Goal: Contribute content

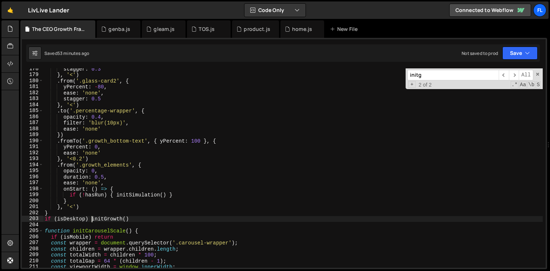
scroll to position [1065, 0]
click at [334, 32] on div "New File" at bounding box center [345, 28] width 31 height 7
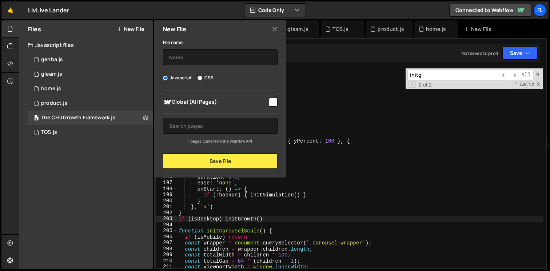
click at [201, 76] on input "CSS" at bounding box center [199, 78] width 5 height 5
radio input "true"
click at [191, 65] on div "File name Javascript CSS Global (All Pages) Save File" at bounding box center [220, 103] width 132 height 131
click at [188, 62] on input "text" at bounding box center [220, 57] width 115 height 16
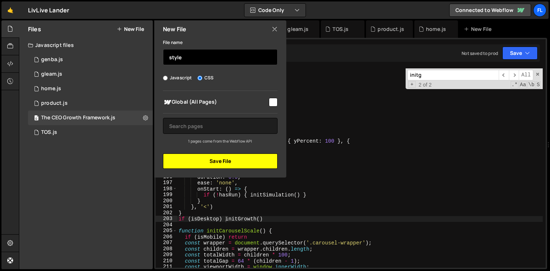
type input "style"
click at [215, 165] on button "Save File" at bounding box center [220, 160] width 115 height 15
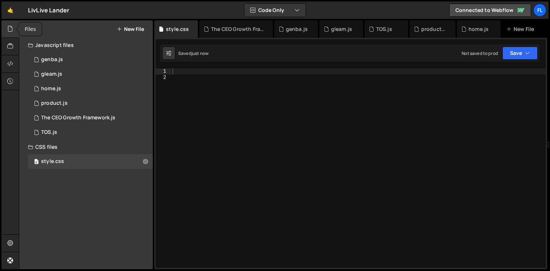
click at [8, 29] on icon at bounding box center [10, 29] width 6 height 8
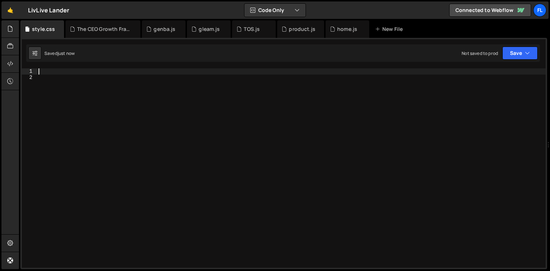
click at [50, 72] on div at bounding box center [291, 173] width 508 height 211
paste textarea "}"
type textarea "}"
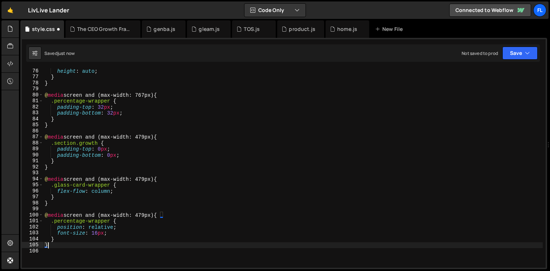
scroll to position [444, 0]
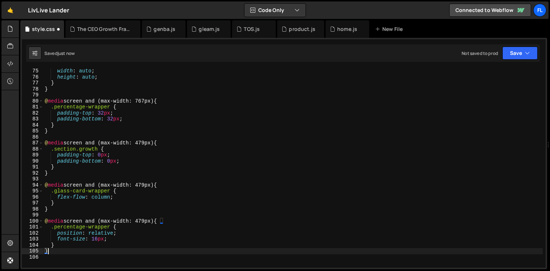
click at [101, 139] on div "width : auto ; height : auto ; } } @ media screen and (max-width: 767px) { .per…" at bounding box center [292, 173] width 499 height 211
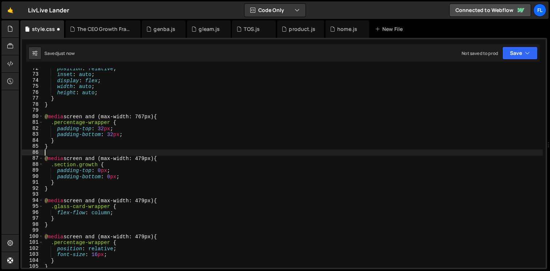
scroll to position [417, 0]
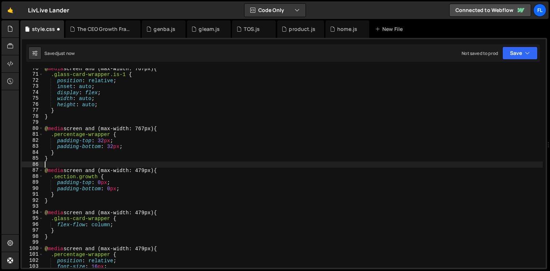
click at [126, 142] on div "@ media screen and (max-width: 767px) { .glass-card-wrapper.is-1 { position : r…" at bounding box center [292, 170] width 499 height 211
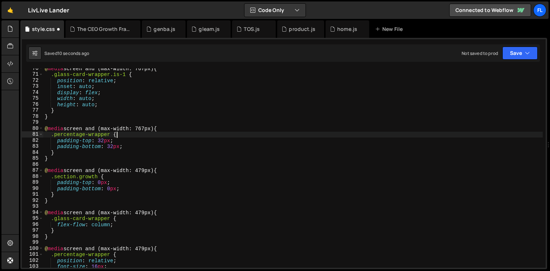
click at [132, 137] on div "@ media screen and (max-width: 767px) { .glass-card-wrapper.is-1 { position : r…" at bounding box center [292, 170] width 499 height 211
click at [118, 144] on div "@ media screen and (max-width: 767px) { .glass-card-wrapper.is-1 { position : r…" at bounding box center [292, 170] width 499 height 211
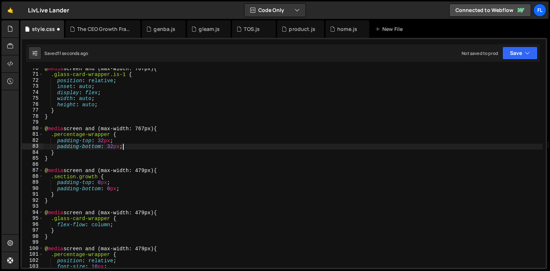
click at [128, 144] on div "@ media screen and (max-width: 767px) { .glass-card-wrapper.is-1 { position : r…" at bounding box center [292, 170] width 499 height 211
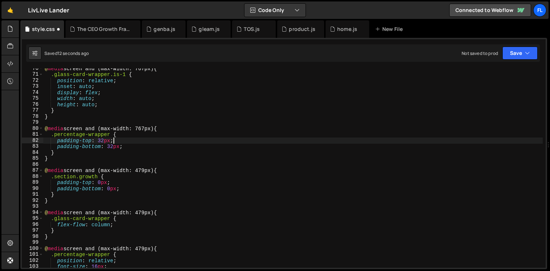
click at [129, 141] on div "@ media screen and (max-width: 767px) { .glass-card-wrapper.is-1 { position : r…" at bounding box center [292, 170] width 499 height 211
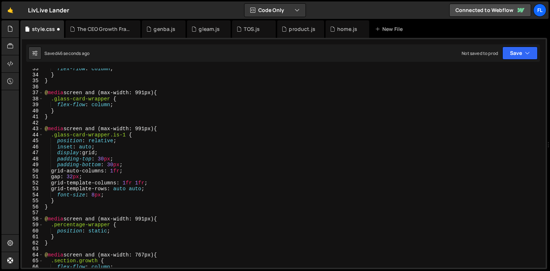
scroll to position [196, 0]
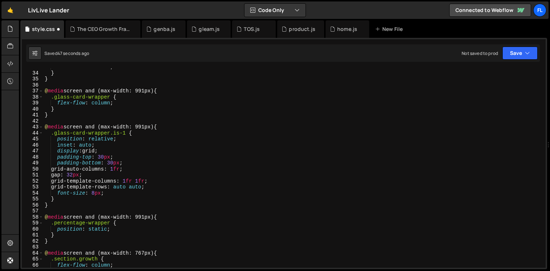
click at [170, 129] on div "flex-flow : column ; } } @ media screen and (max-width: 991px) { .glass-card-wr…" at bounding box center [292, 169] width 499 height 211
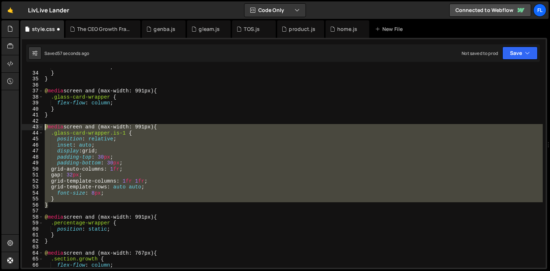
drag, startPoint x: 52, startPoint y: 205, endPoint x: 21, endPoint y: 129, distance: 82.7
click at [21, 129] on div "const isIOS = /iPad|iPhone|iPod/.test(navigator.userAgent); const isAndroid = /…" at bounding box center [283, 153] width 526 height 231
click at [169, 126] on div "flex-flow : column ; } } @ media screen and (max-width: 991px) { .glass-card-wr…" at bounding box center [292, 167] width 499 height 199
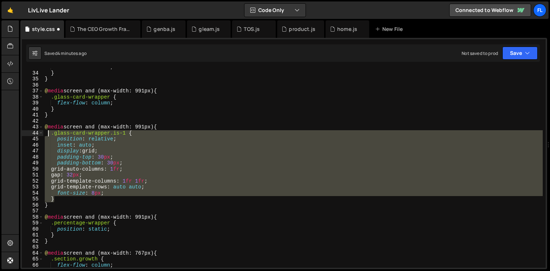
drag, startPoint x: 60, startPoint y: 198, endPoint x: 49, endPoint y: 136, distance: 63.1
click at [49, 136] on div "flex-flow : column ; } } @ media screen and (max-width: 991px) { .glass-card-wr…" at bounding box center [292, 169] width 499 height 211
type textarea ".glass-card-wrapper.is-1 { position: relative;"
